Goal: Information Seeking & Learning: Learn about a topic

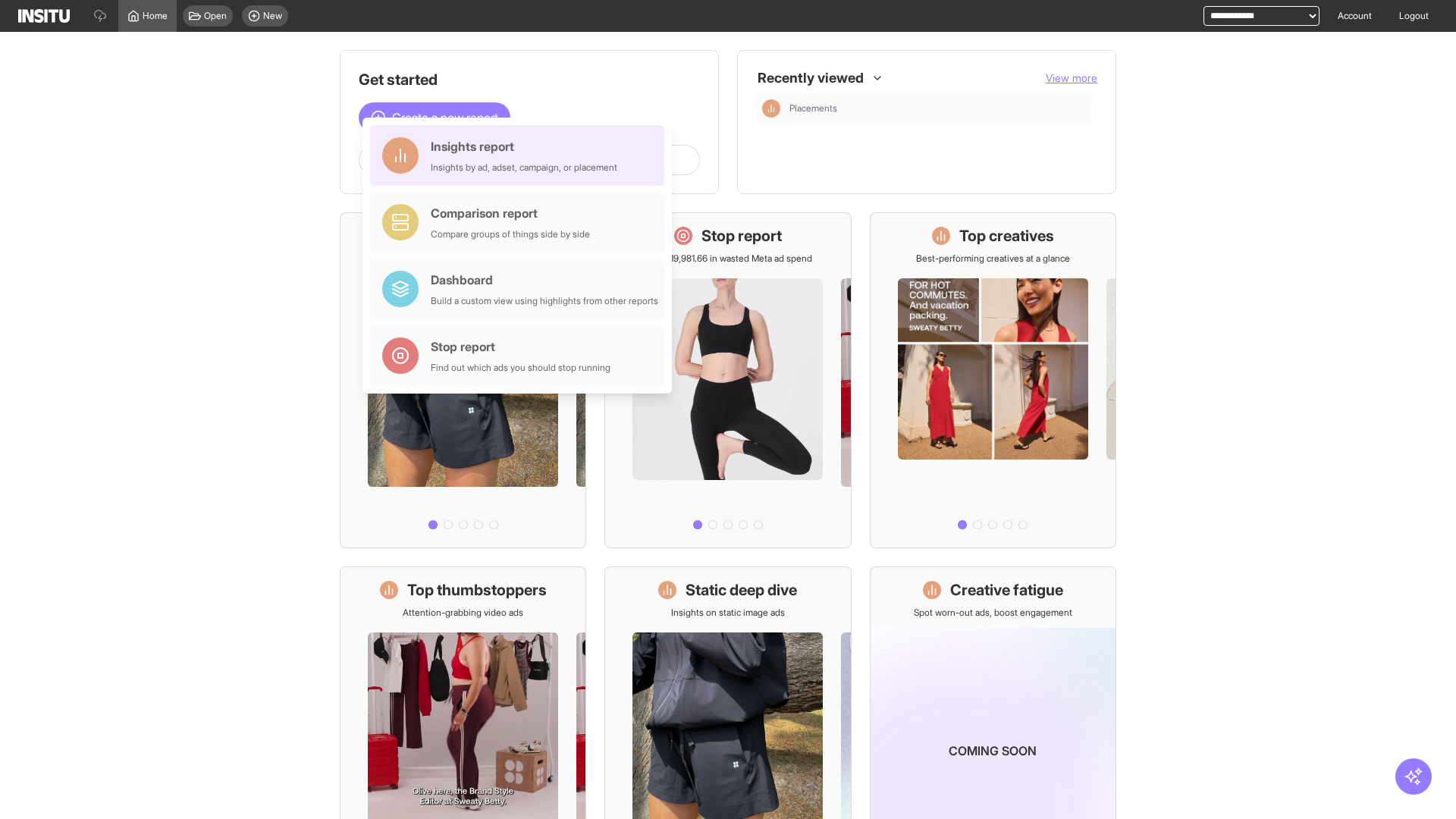
click at [521, 156] on div "Insights report Insights by ad, adset, campaign, or placement" at bounding box center [524, 156] width 187 height 36
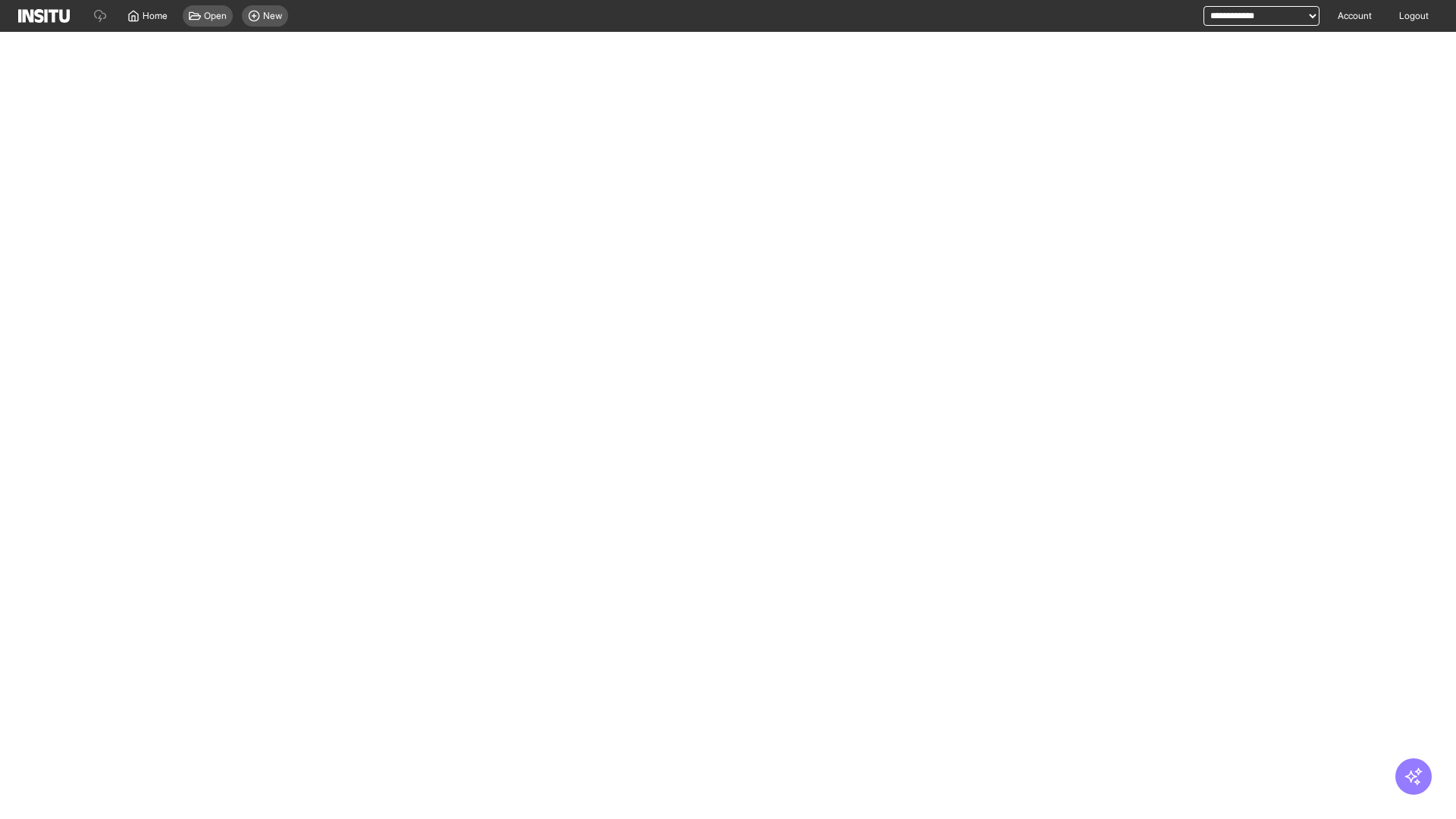
select select "**"
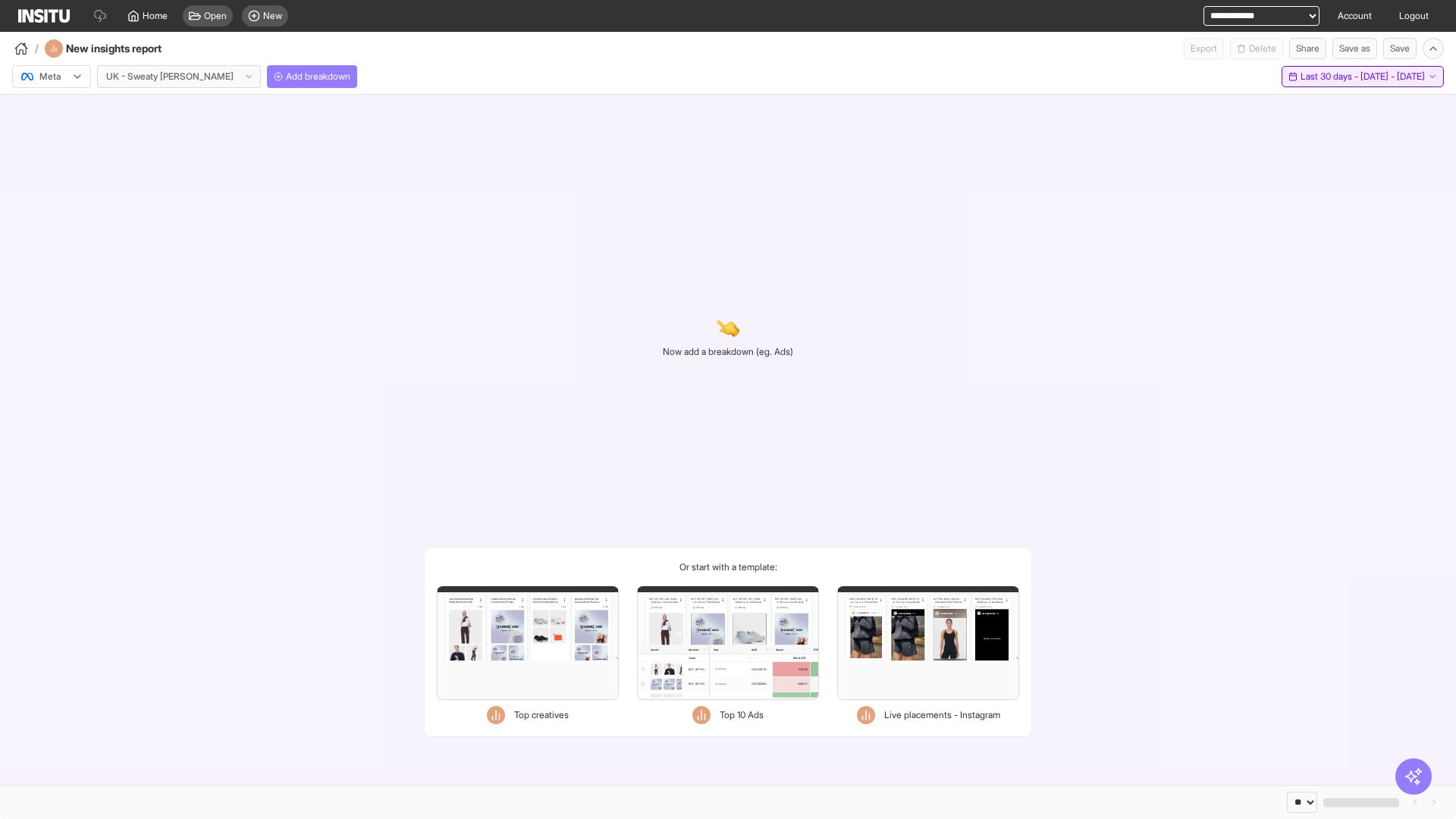
click at [1329, 77] on span "Last 30 days - [DATE] - [DATE]" at bounding box center [1363, 77] width 125 height 12
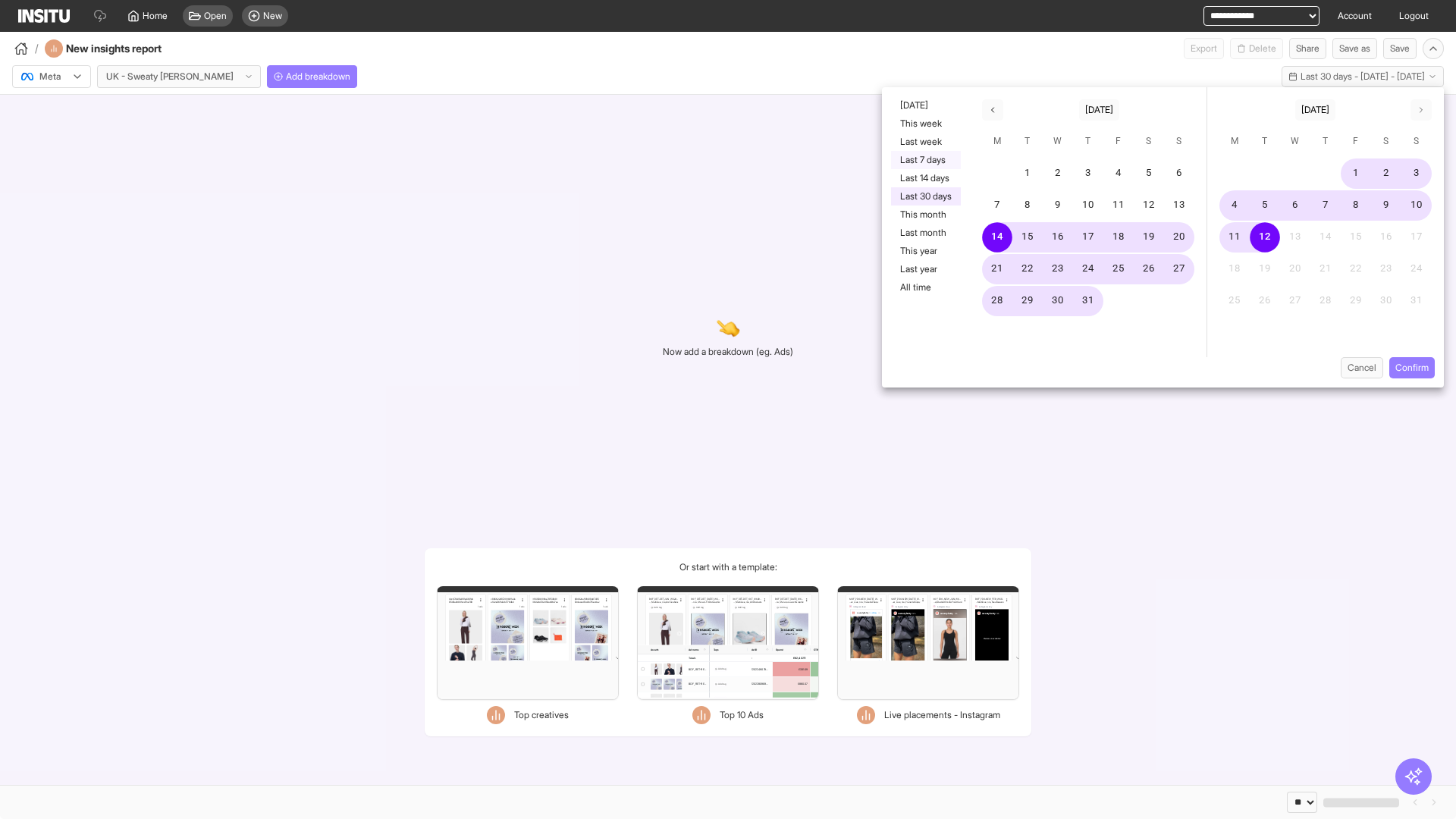
click at [925, 160] on button "Last 7 days" at bounding box center [926, 159] width 70 height 18
